Goal: Register for event/course

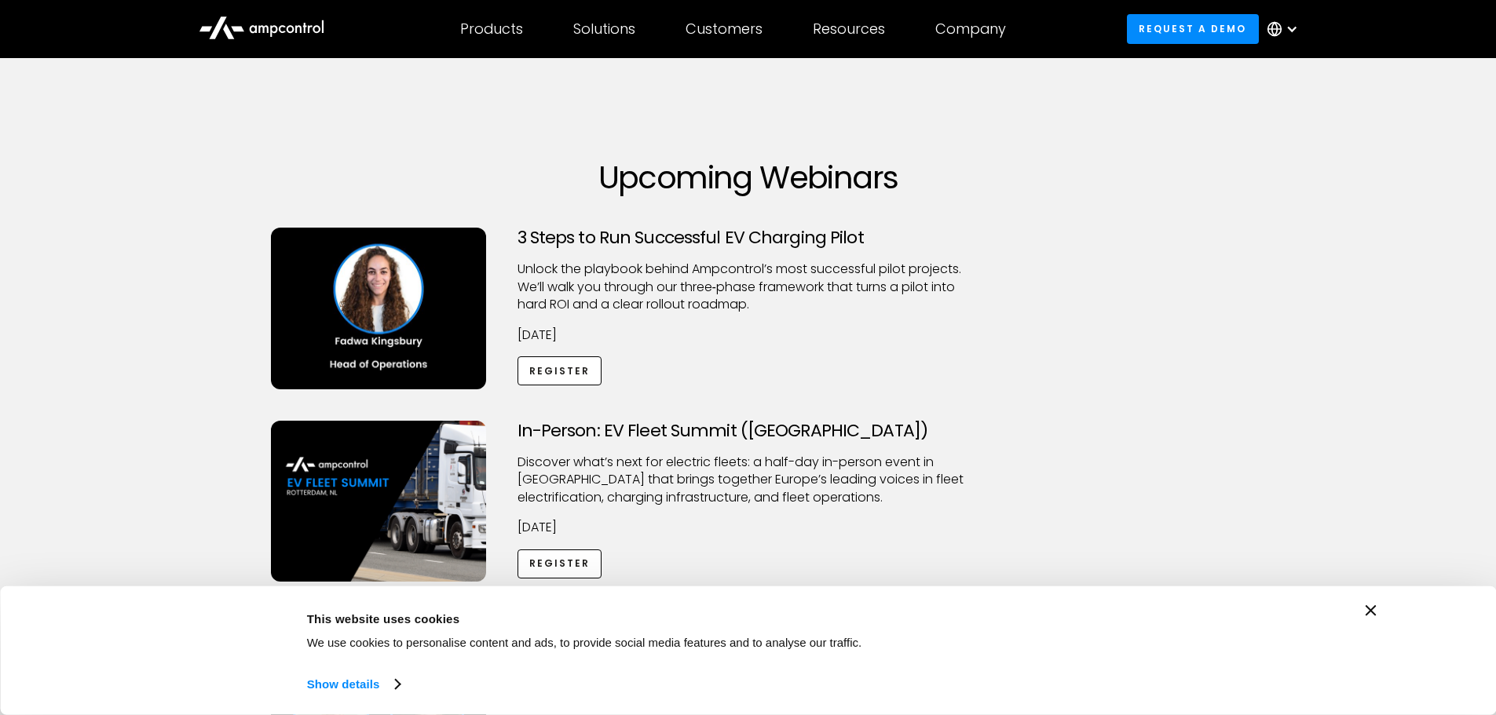
click at [1374, 613] on icon "Close banner" at bounding box center [1371, 610] width 11 height 11
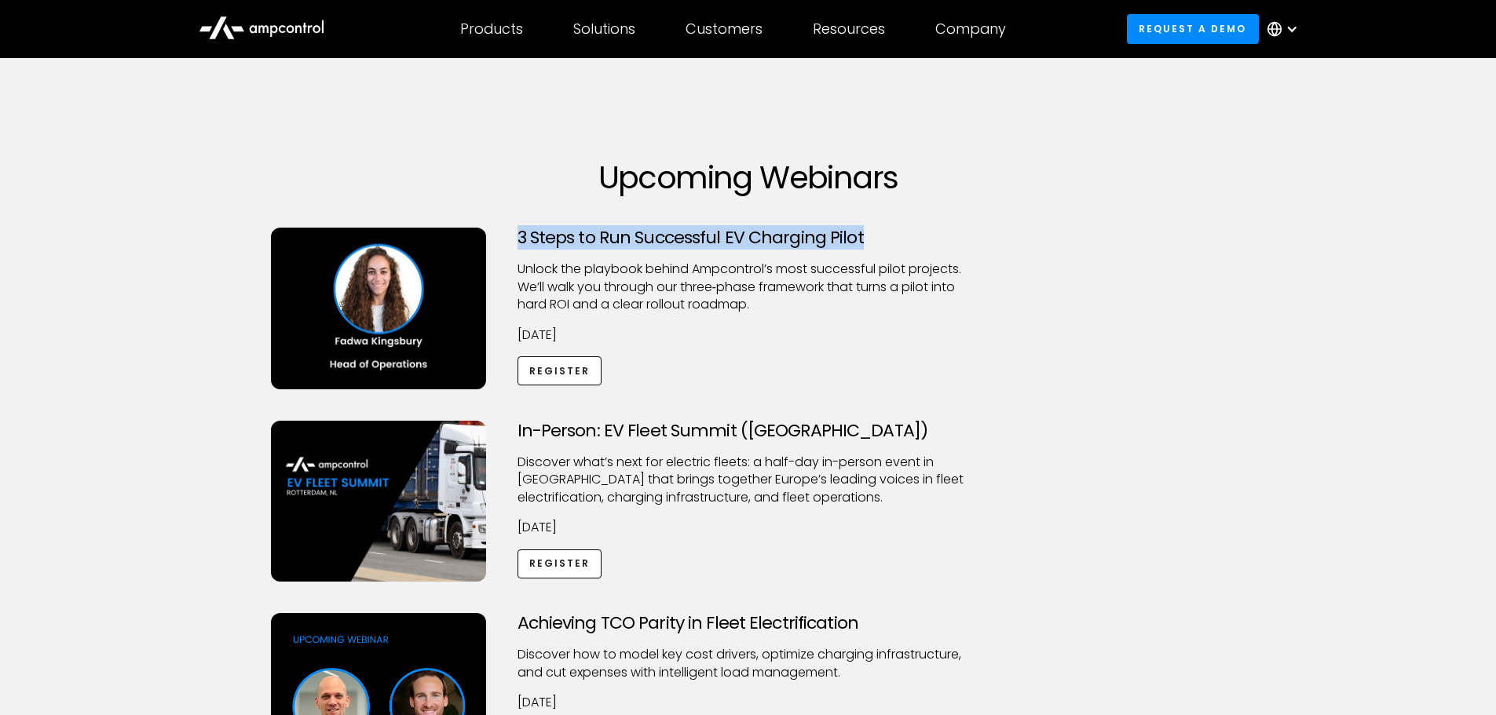
drag, startPoint x: 518, startPoint y: 236, endPoint x: 859, endPoint y: 234, distance: 341.6
click at [859, 234] on h3 "3 Steps to Run Successful EV Charging Pilot" at bounding box center [749, 238] width 462 height 20
copy h3 "3 Steps to Run Successful EV Charging Pilot"
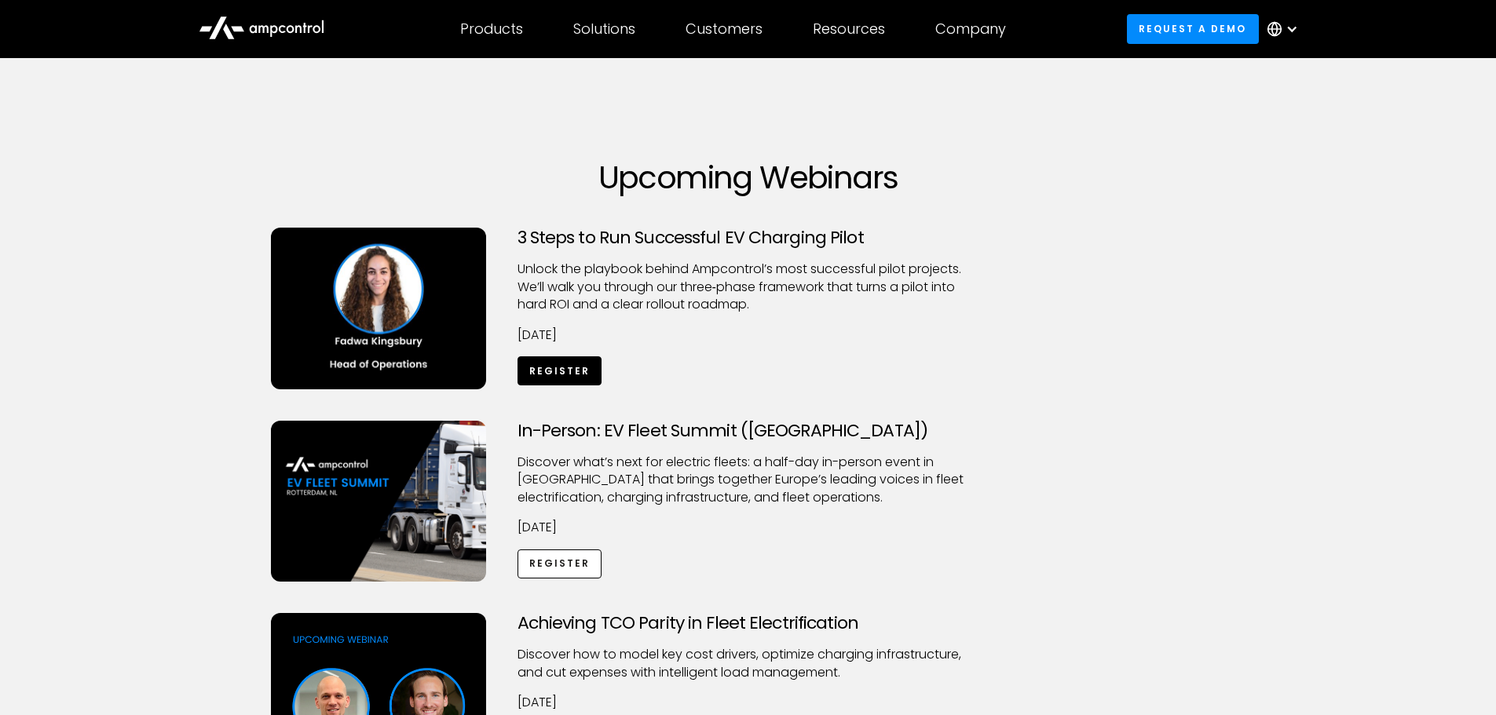
click at [562, 368] on link "Register" at bounding box center [560, 371] width 85 height 29
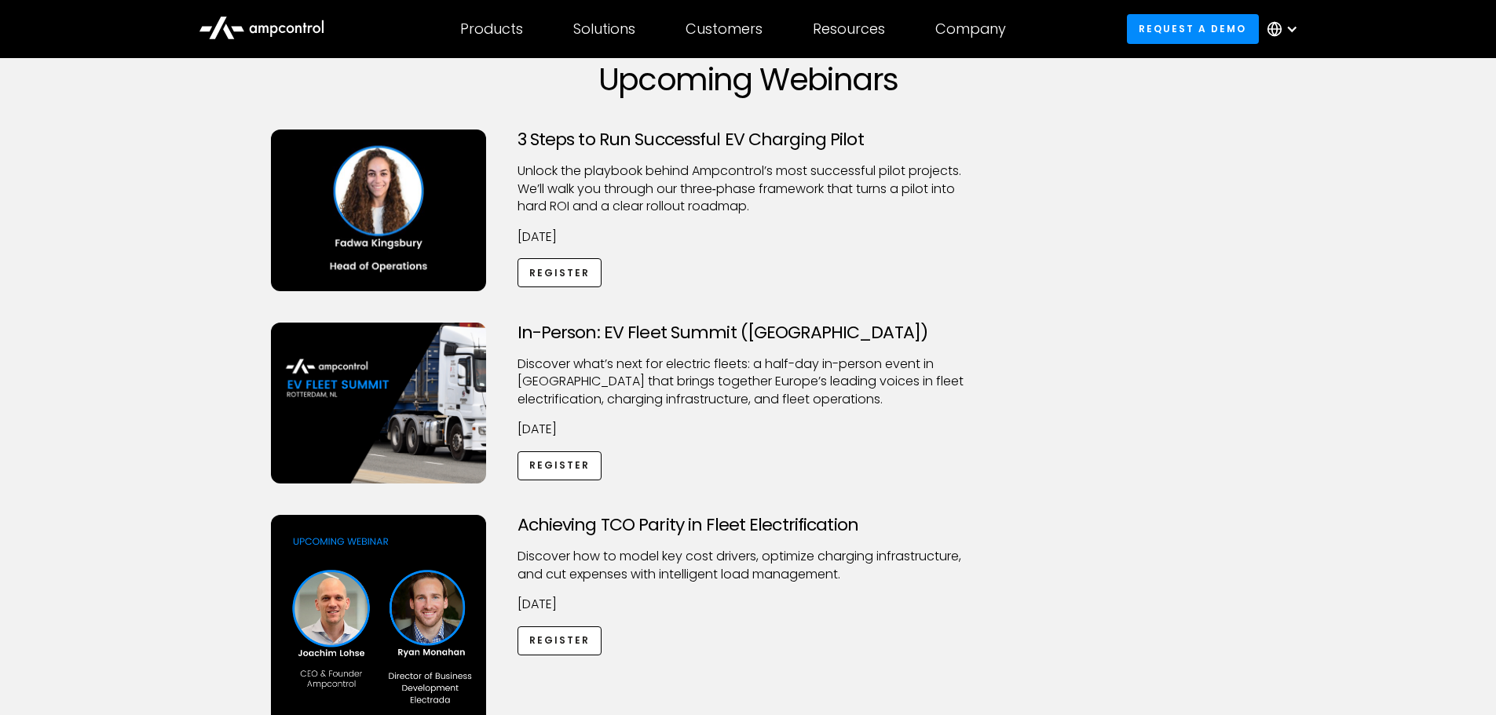
scroll to position [157, 0]
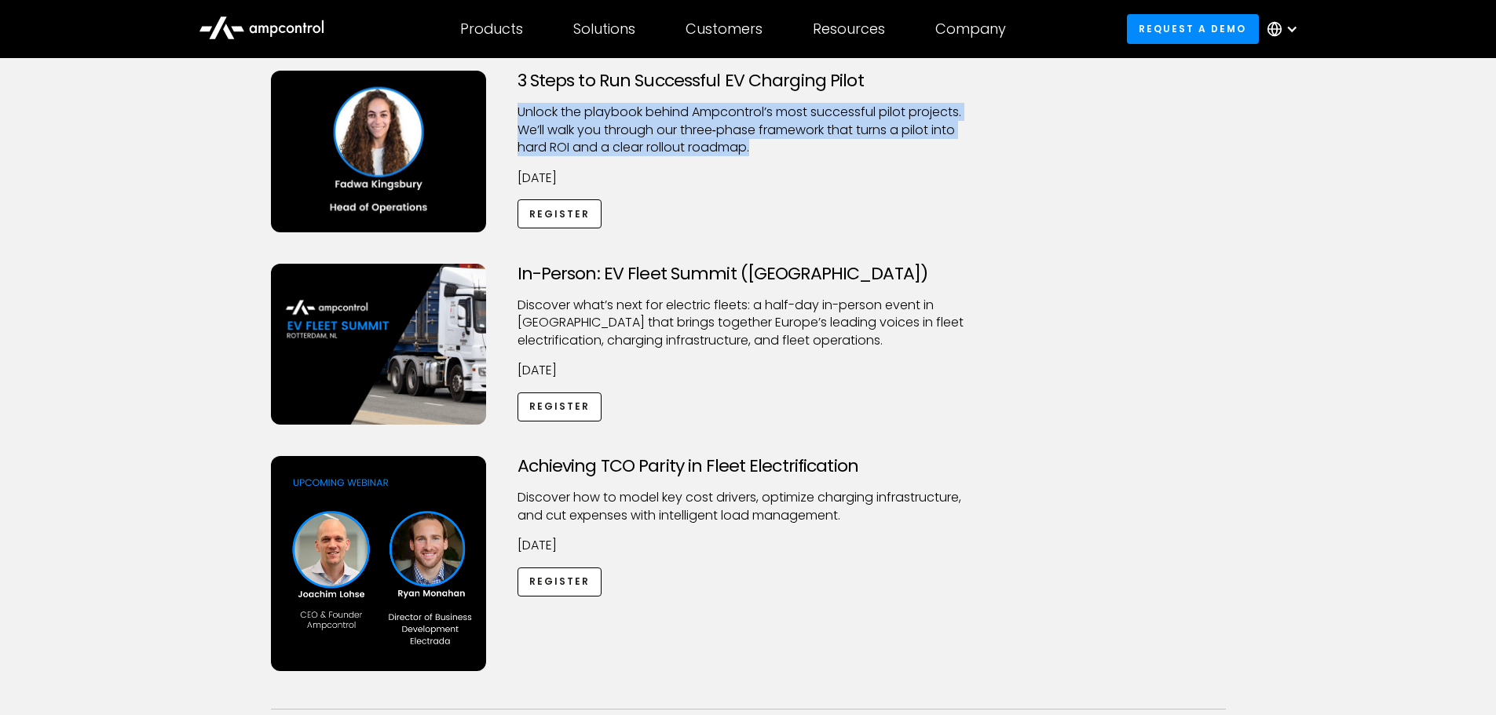
drag, startPoint x: 519, startPoint y: 112, endPoint x: 764, endPoint y: 152, distance: 248.3
click at [764, 152] on p "Unlock the playbook behind Ampcontrol’s most successful pilot projects. We’ll w…" at bounding box center [749, 130] width 462 height 53
copy p "Unlock the playbook behind Ampcontrol’s most successful pilot projects. We’ll w…"
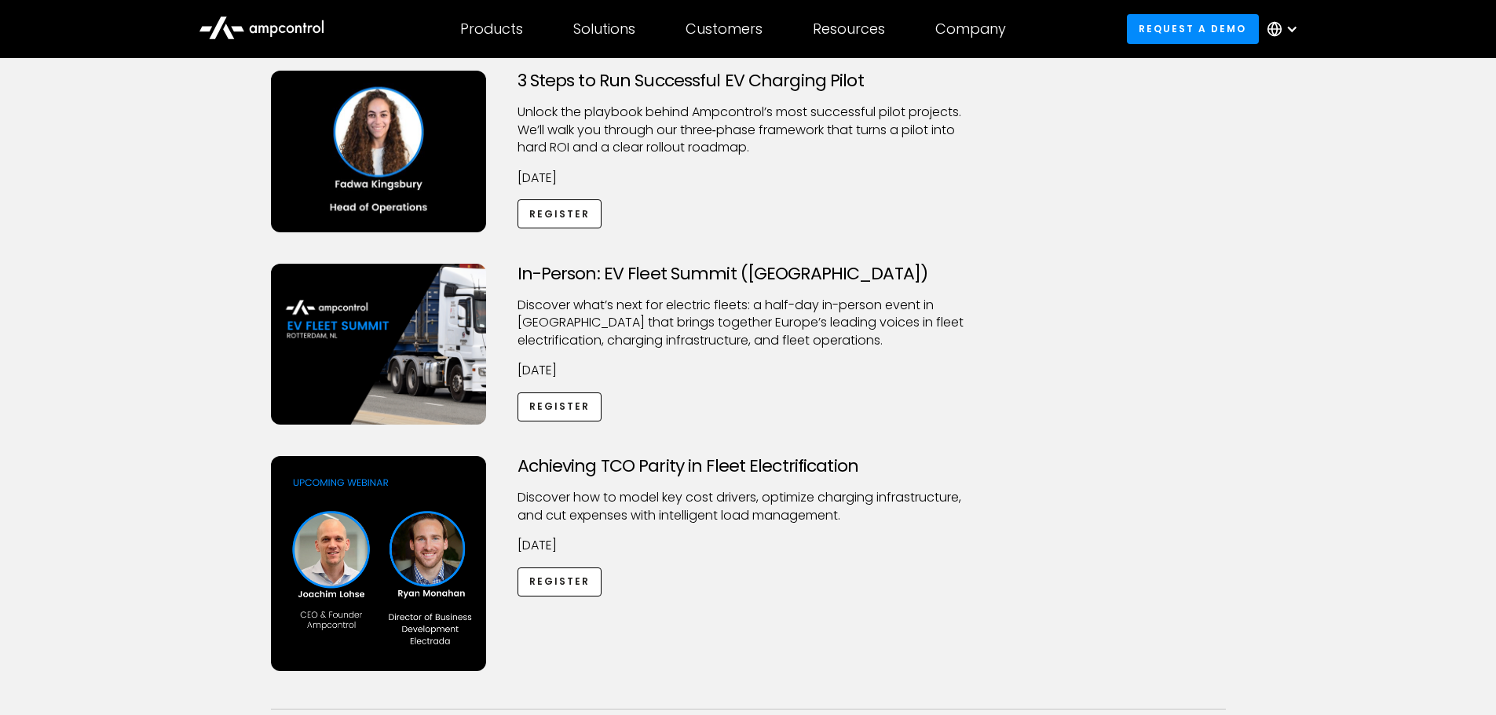
click at [700, 236] on div "3 Steps to Run Successful EV Charging Pilot Unlock the playbook behind Ampcontr…" at bounding box center [748, 167] width 986 height 193
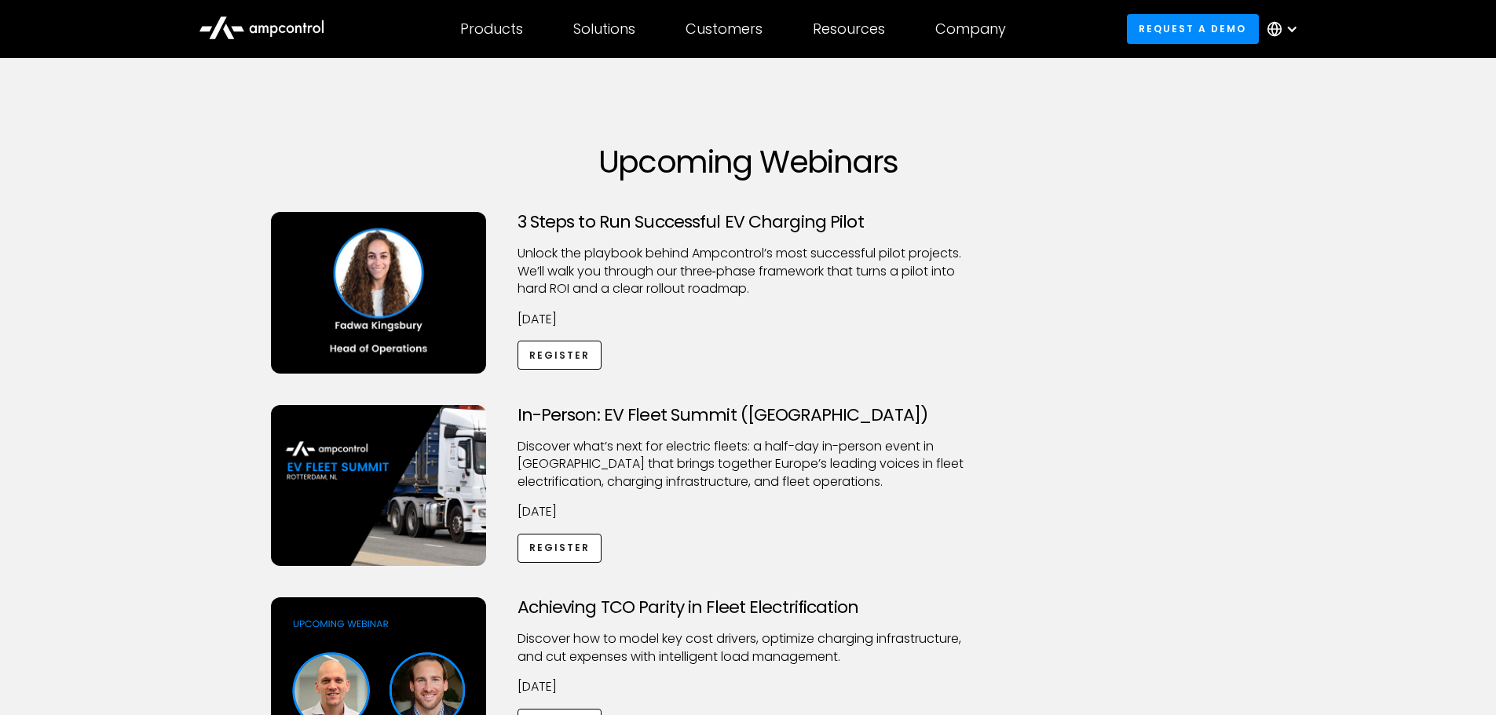
scroll to position [0, 0]
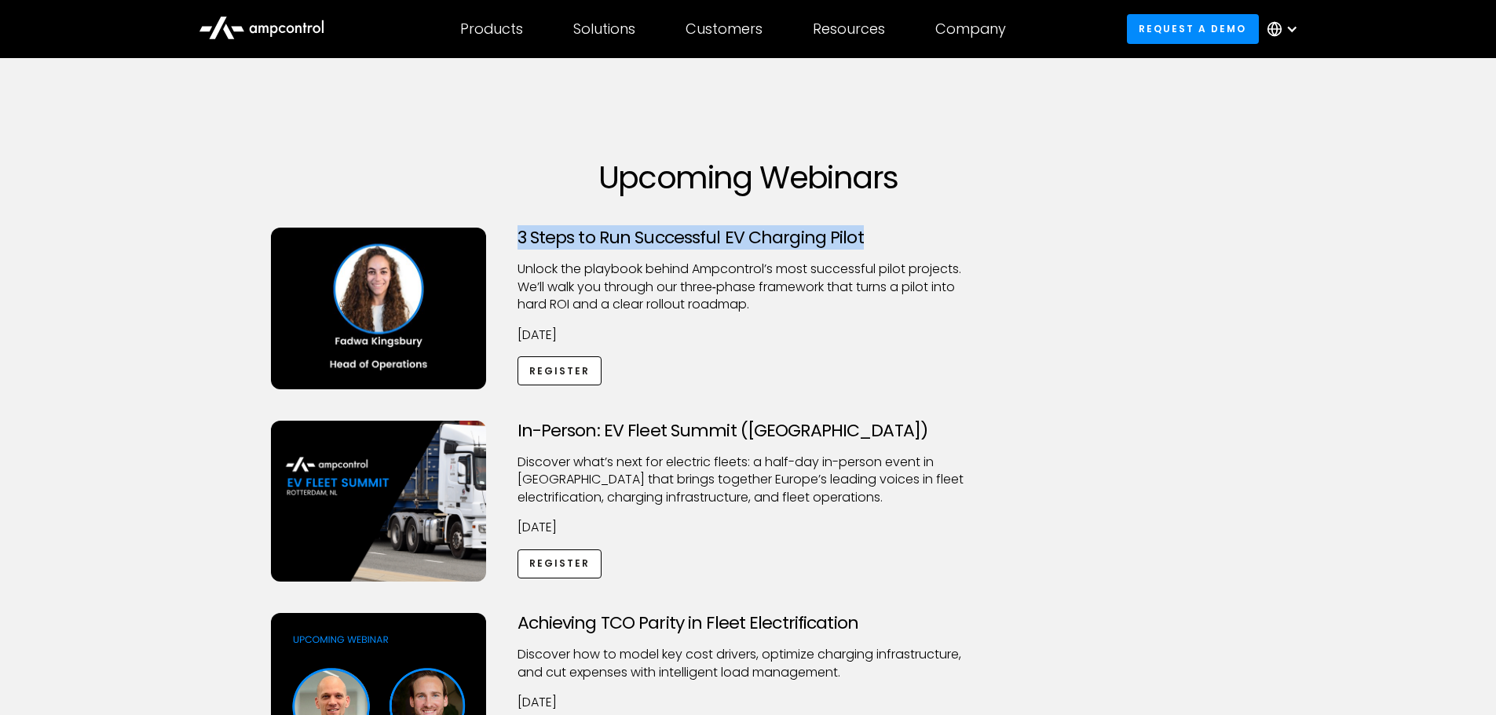
drag, startPoint x: 521, startPoint y: 235, endPoint x: 858, endPoint y: 243, distance: 337.8
click at [858, 243] on h3 "3 Steps to Run Successful EV Charging Pilot" at bounding box center [749, 238] width 462 height 20
copy h3 "3 Steps to Run Successful EV Charging Pilot"
click at [553, 373] on link "Register" at bounding box center [560, 371] width 85 height 29
